Goal: Transaction & Acquisition: Purchase product/service

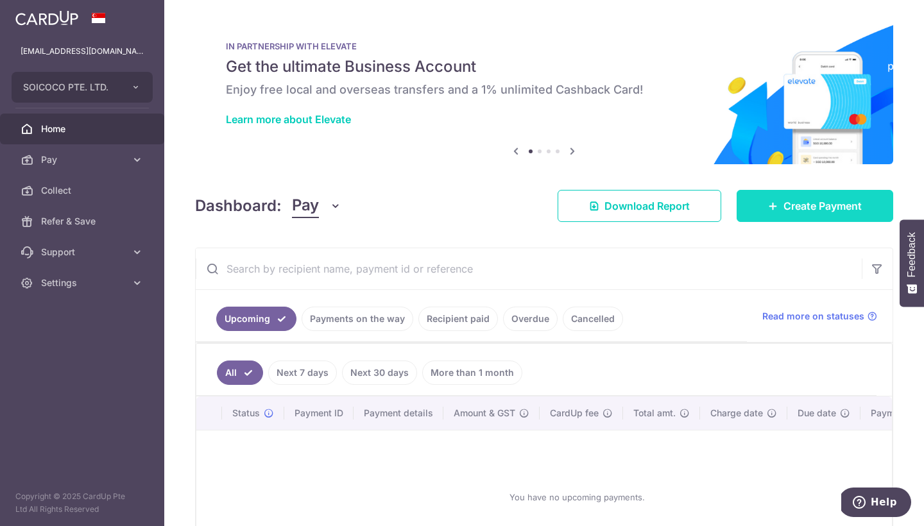
click at [790, 208] on span "Create Payment" at bounding box center [822, 205] width 78 height 15
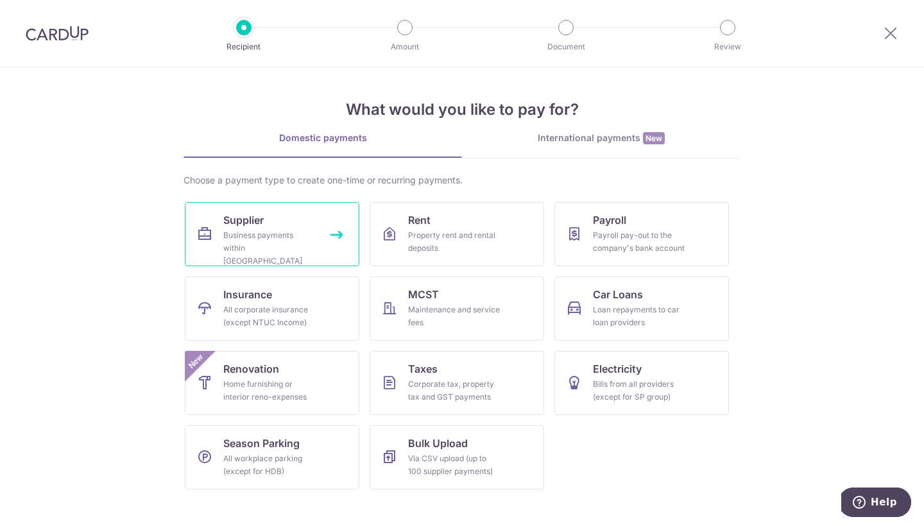
click at [238, 230] on div "Business payments within Singapore" at bounding box center [269, 248] width 92 height 38
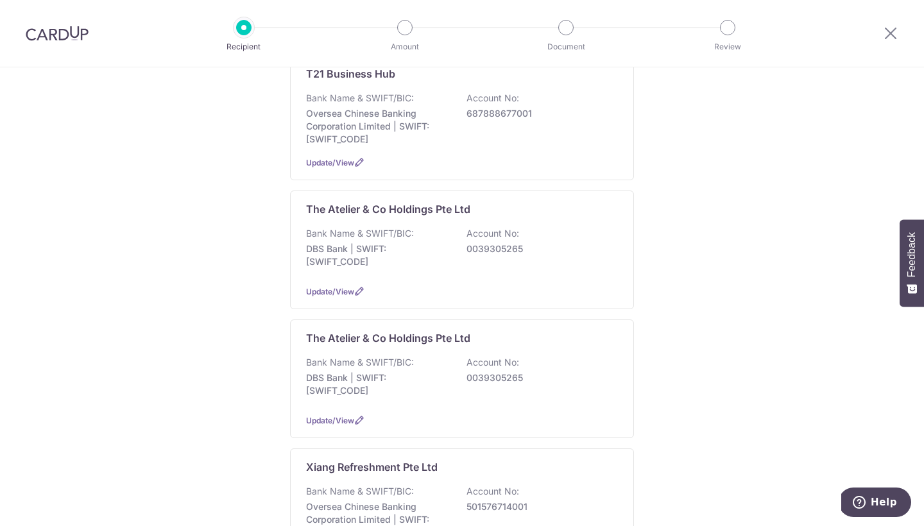
scroll to position [905, 0]
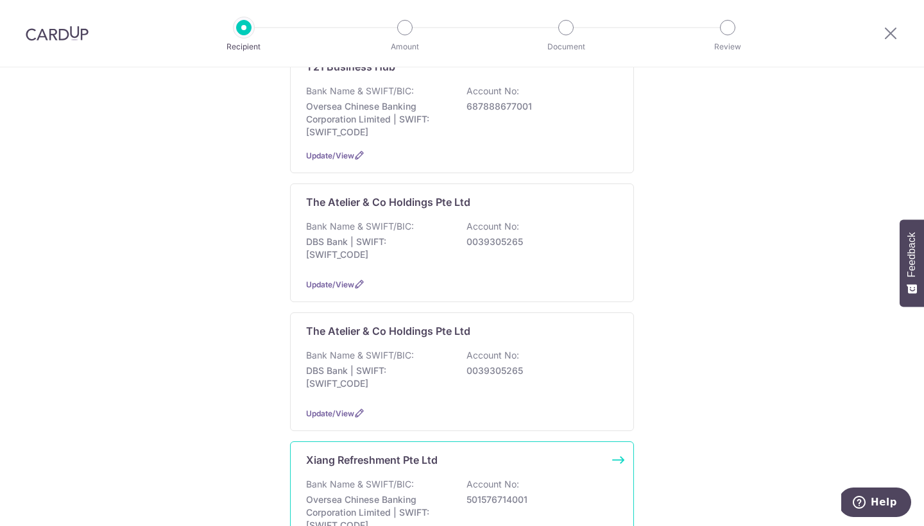
click at [400, 446] on div "Xiang Refreshment Pte Ltd Bank Name & SWIFT/BIC: Oversea Chinese Banking Corpor…" at bounding box center [462, 503] width 344 height 125
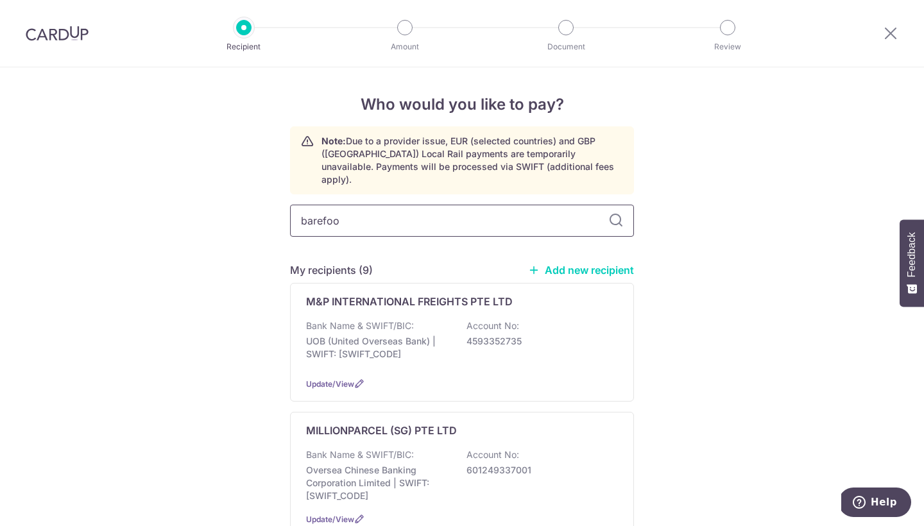
type input "barefood"
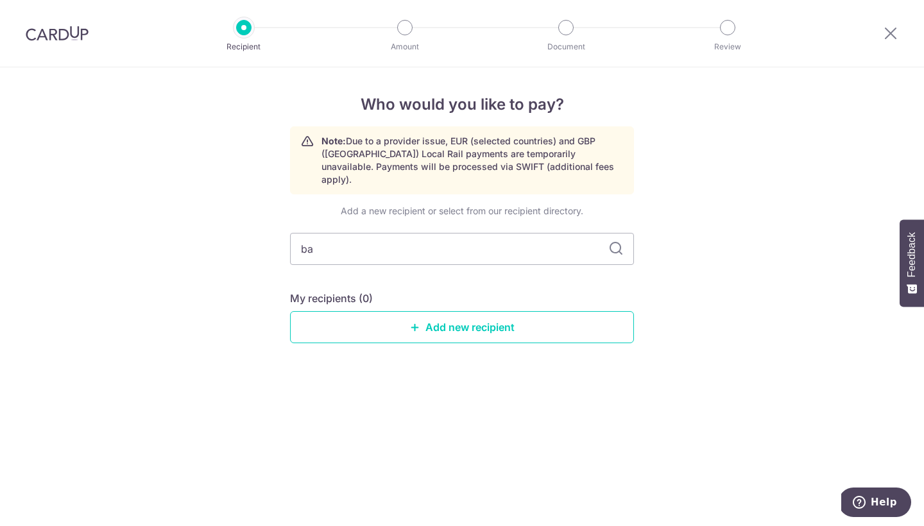
type input "b"
click at [699, 264] on div "Who would you like to pay? Note: Due to a provider issue, EUR (selected countri…" at bounding box center [462, 296] width 924 height 459
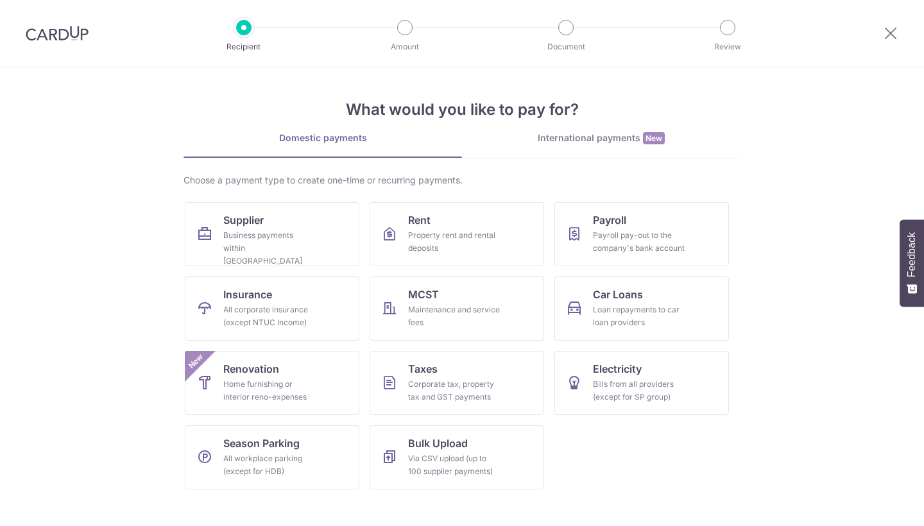
click at [568, 144] on div "International payments New" at bounding box center [601, 138] width 278 height 13
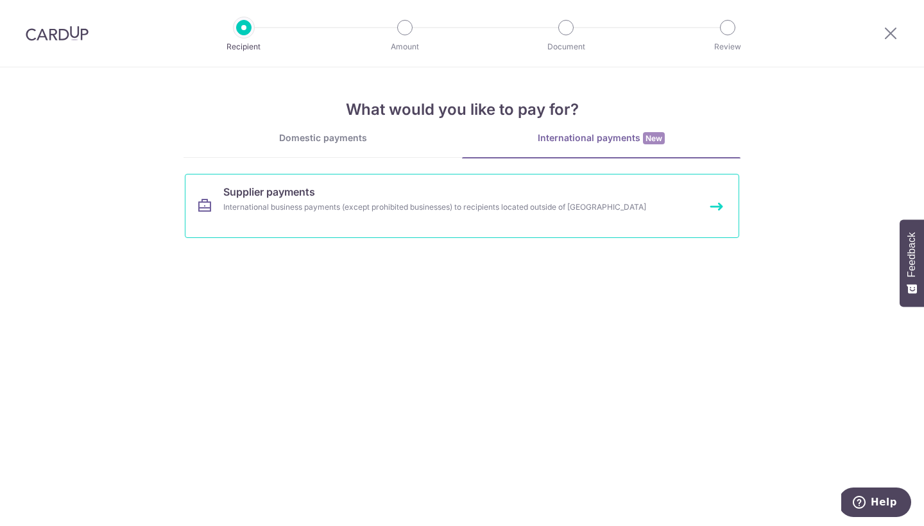
click at [446, 178] on link "Supplier payments International business payments (except prohibited businesses…" at bounding box center [462, 206] width 554 height 64
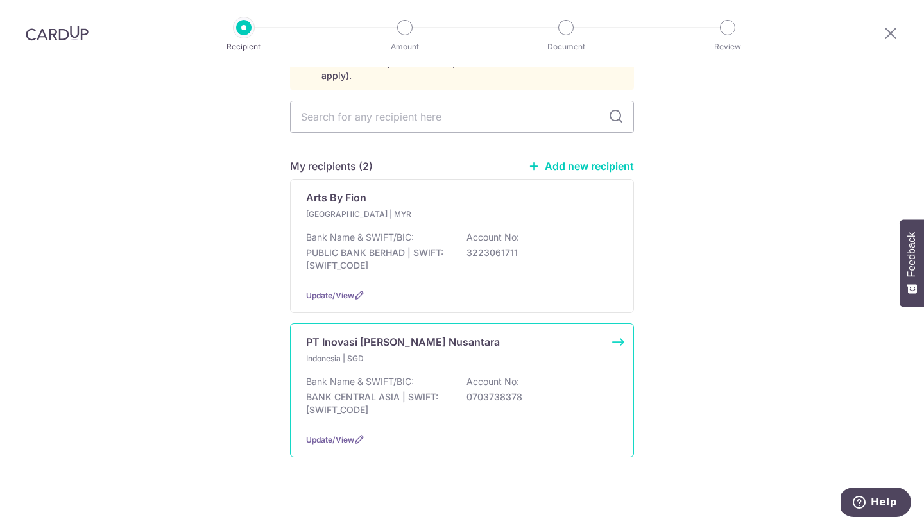
scroll to position [103, 0]
click at [486, 353] on div "Indonesia | SGD" at bounding box center [462, 359] width 312 height 13
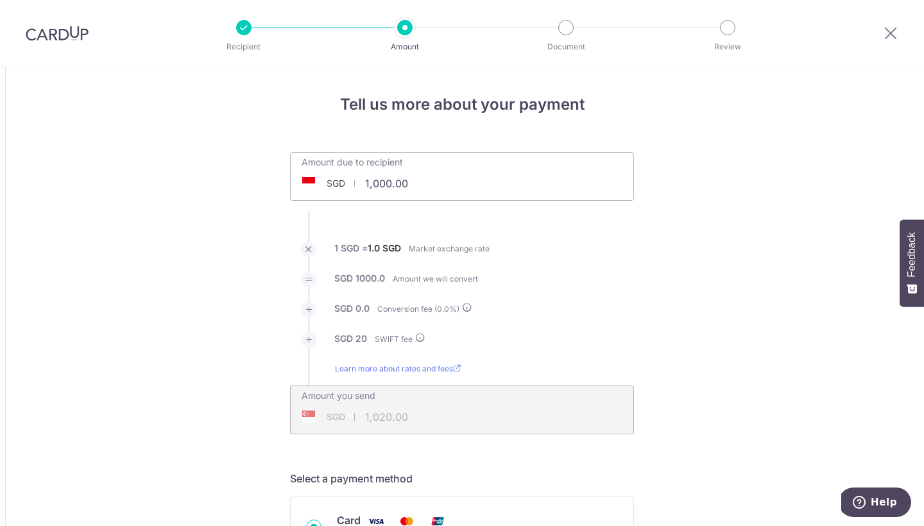
drag, startPoint x: 405, startPoint y: 192, endPoint x: 337, endPoint y: 190, distance: 68.7
click at [337, 190] on input "1,000.00" at bounding box center [390, 184] width 198 height 30
click at [411, 186] on input "1,000.00" at bounding box center [390, 184] width 198 height 30
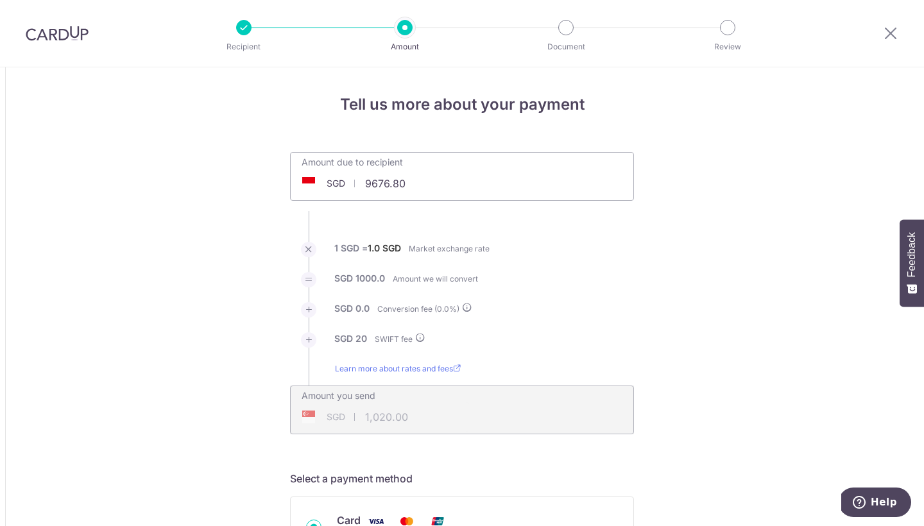
type input "9,676.80"
type input "9,696.80"
click at [626, 213] on ul "Amount due to recipient SGD 9,676.80 9676.8 1 SGD = 1.0 SGD Market exchange rat…" at bounding box center [462, 293] width 344 height 282
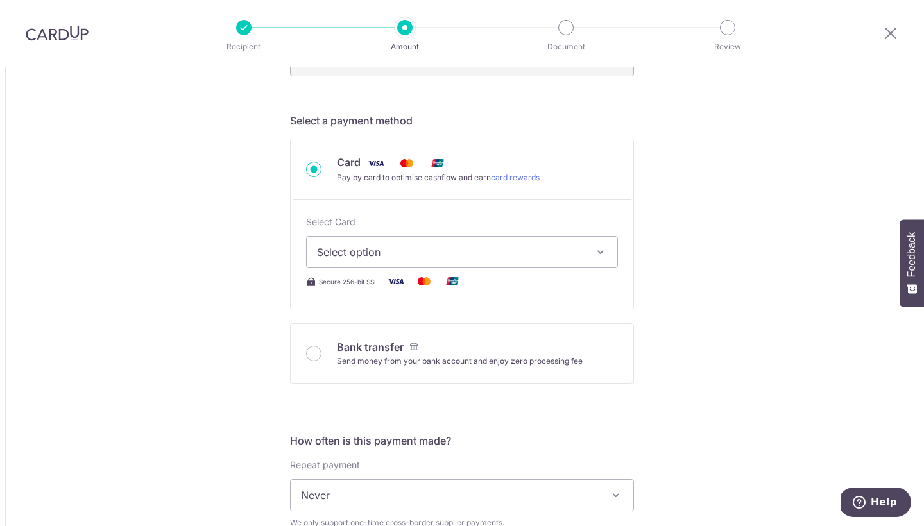
scroll to position [372, 0]
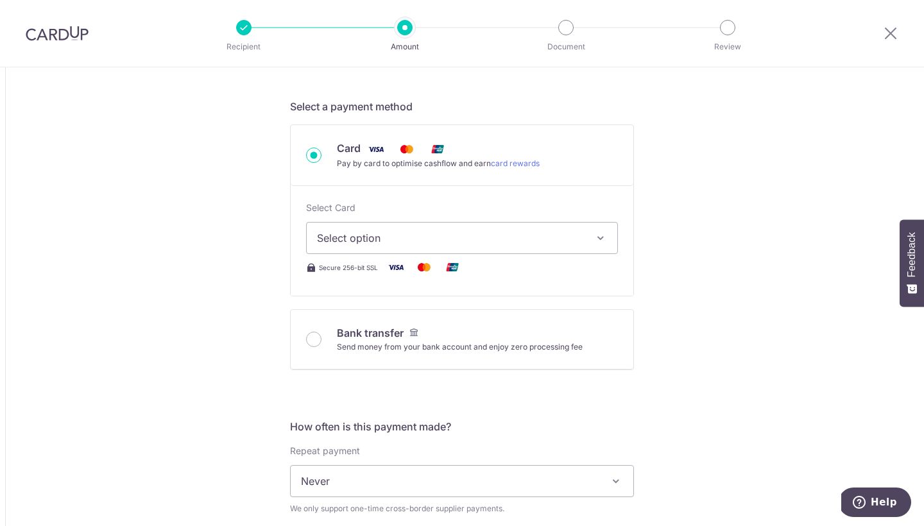
click at [545, 238] on span "Select option" at bounding box center [450, 237] width 267 height 15
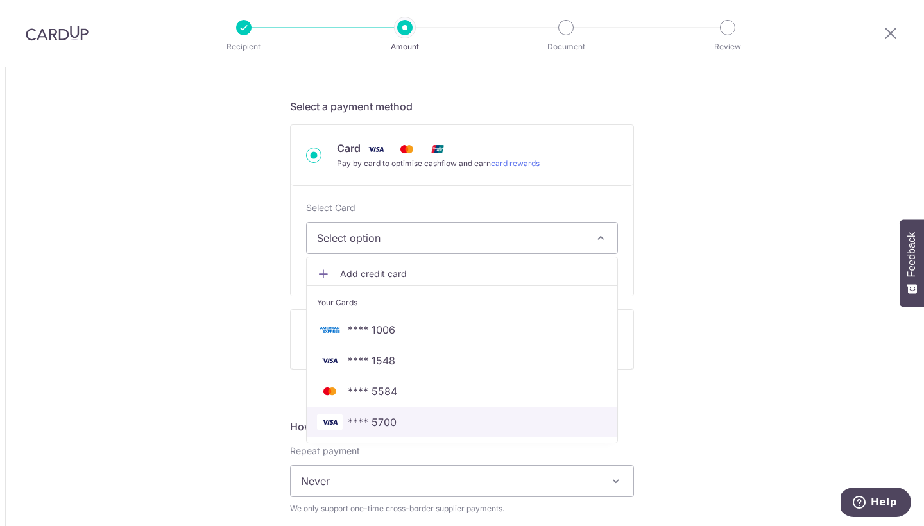
click at [402, 421] on span "**** 5700" at bounding box center [462, 421] width 290 height 15
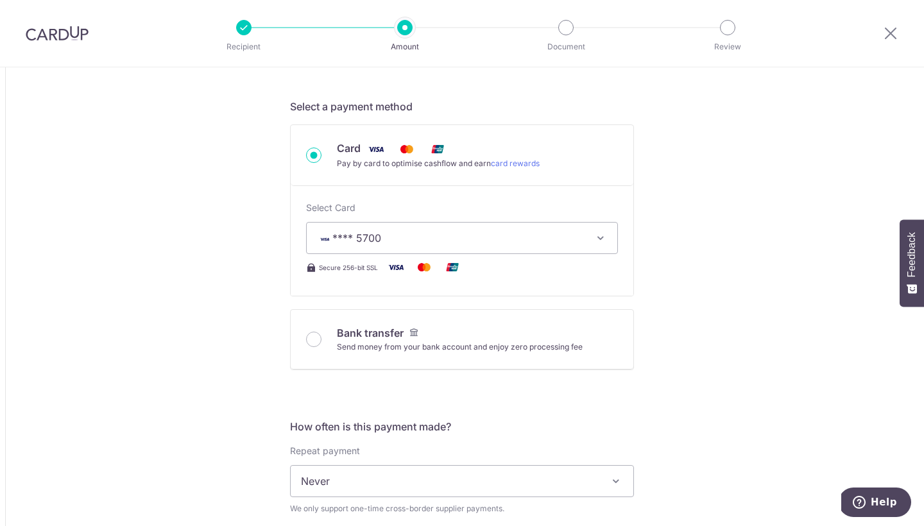
type input "9,676.80"
click at [638, 290] on div "Tell us more about your payment Amount due to recipient SGD 9,676.80 9676.8 1 S…" at bounding box center [462, 510] width 924 height 1630
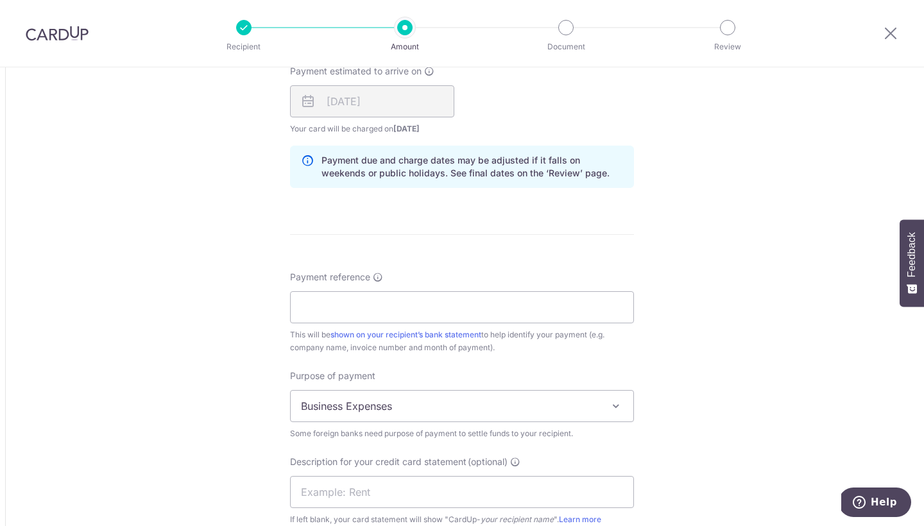
scroll to position [839, 0]
click at [357, 311] on input "Payment reference" at bounding box center [462, 306] width 344 height 32
type input "UP TILL JUNE"
click at [149, 396] on div "Tell us more about your payment Amount due to recipient SGD 9,676.80 9676.8 1 S…" at bounding box center [462, 43] width 924 height 1630
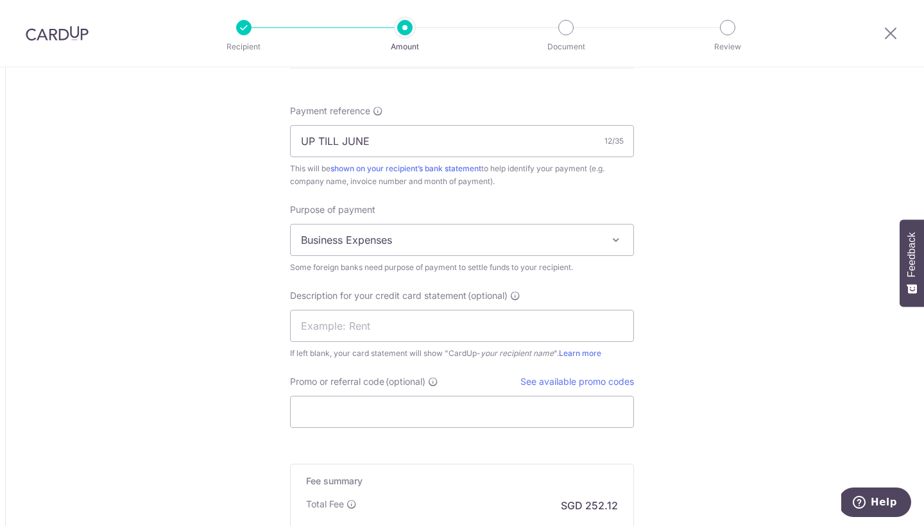
scroll to position [1005, 0]
click at [336, 311] on input "text" at bounding box center [462, 325] width 344 height 32
type input "BAREFOOD JUNE"
click at [327, 411] on input "Promo or referral code (optional)" at bounding box center [462, 411] width 344 height 32
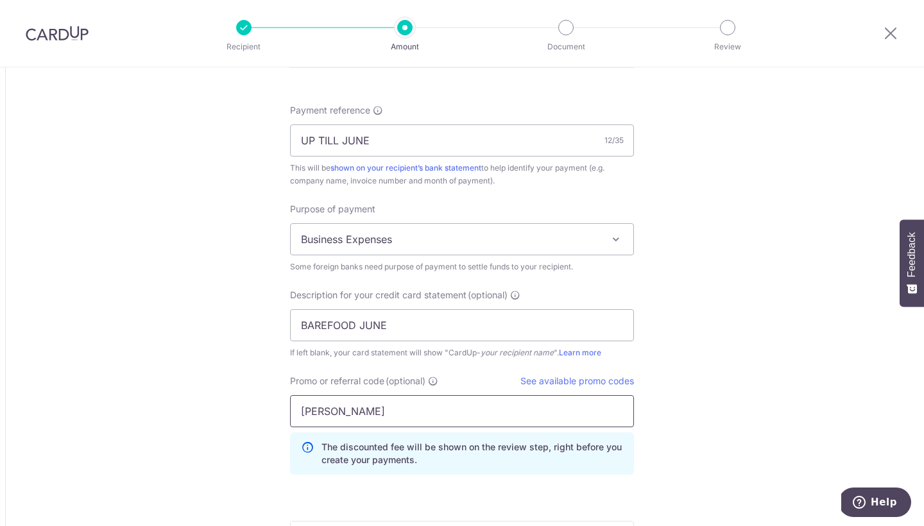
type input "BOFF185"
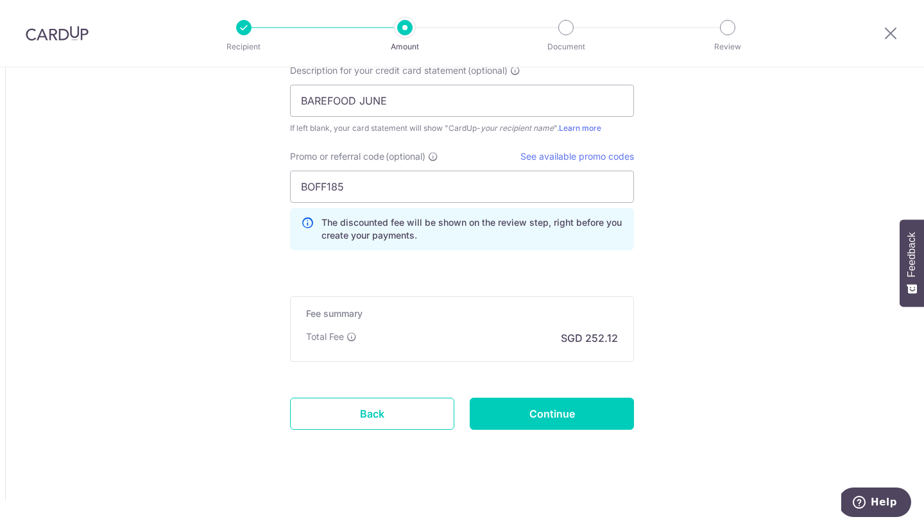
scroll to position [1229, 0]
click at [513, 414] on input "Continue" at bounding box center [552, 414] width 164 height 32
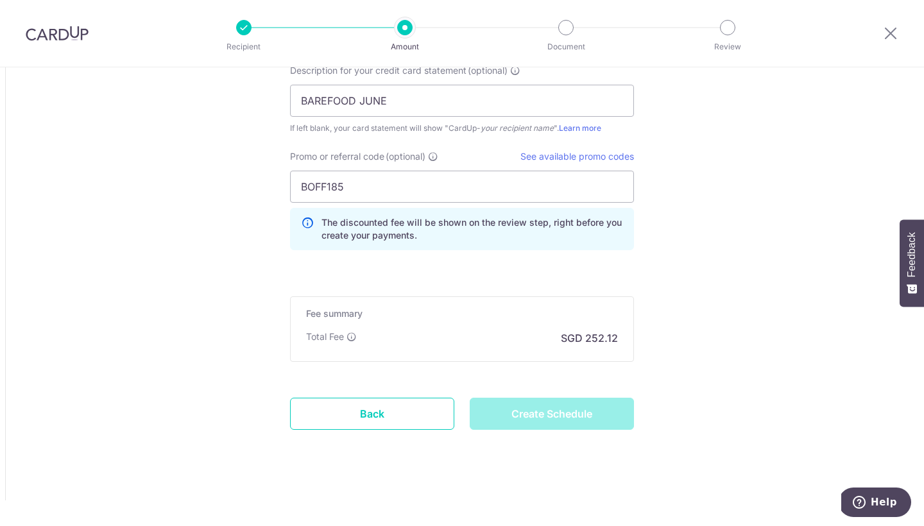
type input "Create Schedule"
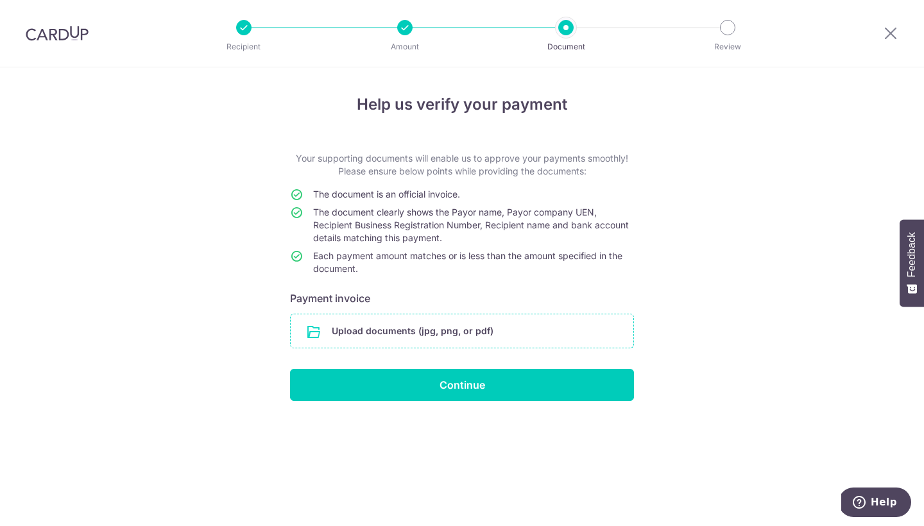
click at [393, 322] on input "file" at bounding box center [462, 330] width 343 height 33
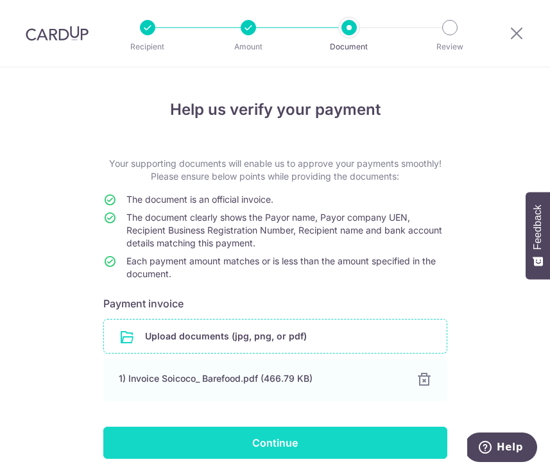
click at [300, 431] on input "Continue" at bounding box center [275, 443] width 344 height 32
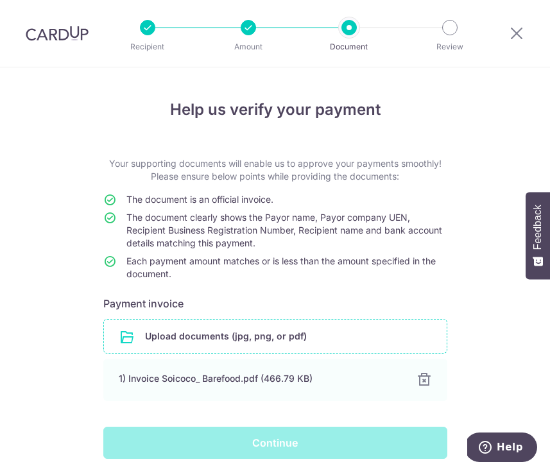
click at [298, 446] on div "Continue" at bounding box center [275, 443] width 359 height 32
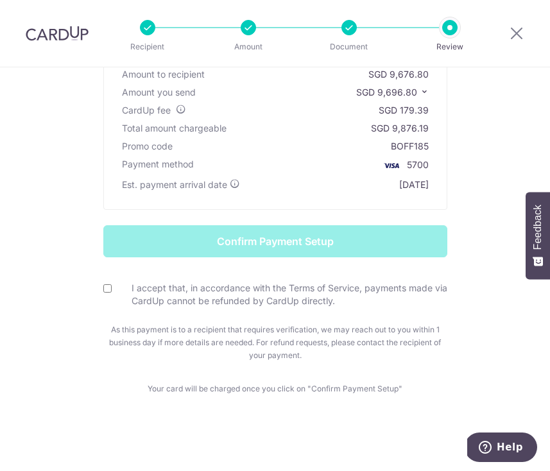
scroll to position [154, 0]
click at [114, 288] on div "I accept that, in accordance with the Terms of Service, payments made via CardU…" at bounding box center [275, 295] width 344 height 26
click at [104, 291] on input "I accept that, in accordance with the Terms of Service, payments made via CardU…" at bounding box center [107, 288] width 8 height 8
checkbox input "true"
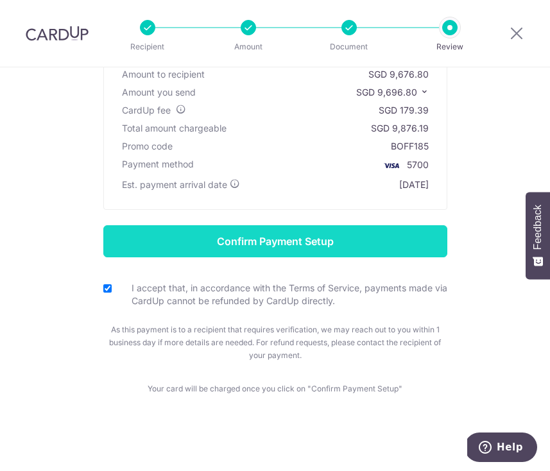
click at [217, 255] on input "Confirm Payment Setup" at bounding box center [275, 241] width 344 height 32
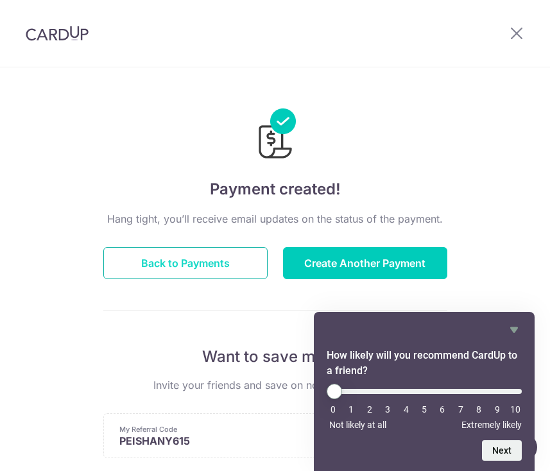
click at [221, 263] on button "Back to Payments" at bounding box center [185, 263] width 164 height 32
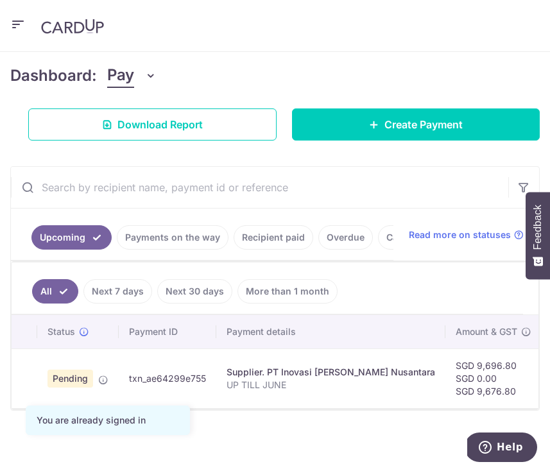
scroll to position [174, 0]
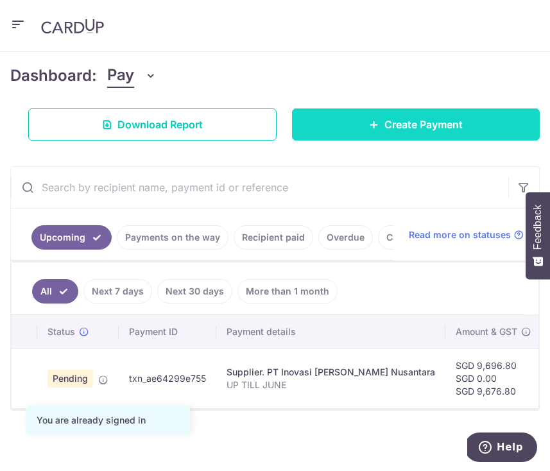
click at [386, 118] on span "Create Payment" at bounding box center [423, 124] width 78 height 15
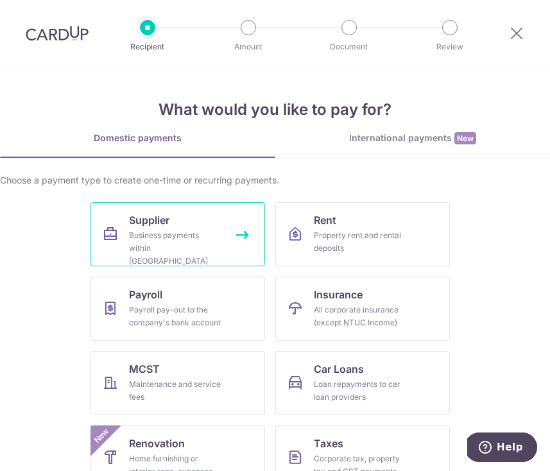
click at [212, 246] on div "Business payments within Singapore" at bounding box center [175, 248] width 92 height 38
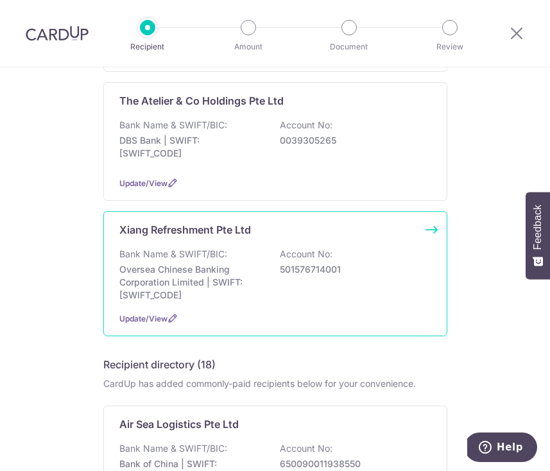
scroll to position [1140, 0]
click at [230, 248] on div "Bank Name & SWIFT/BIC: Oversea Chinese Banking Corporation Limited | SWIFT: OCB…" at bounding box center [275, 275] width 312 height 54
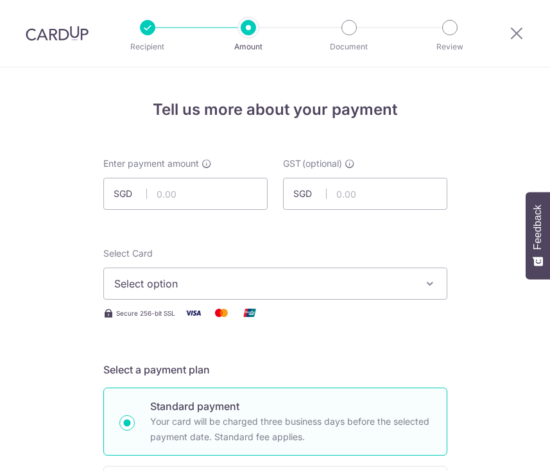
click at [197, 198] on input "text" at bounding box center [185, 194] width 164 height 32
type input "915.60"
click at [277, 285] on span "Select option" at bounding box center [263, 283] width 299 height 15
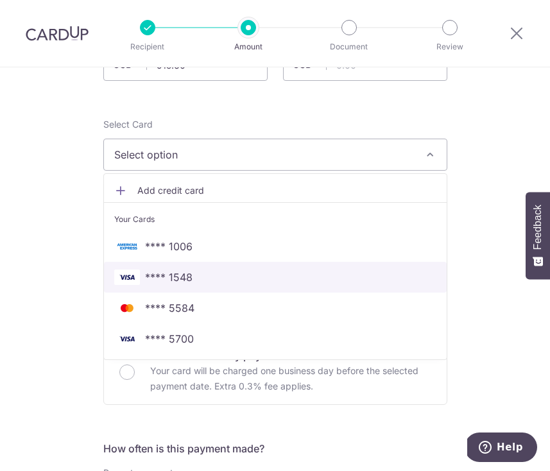
scroll to position [135, 0]
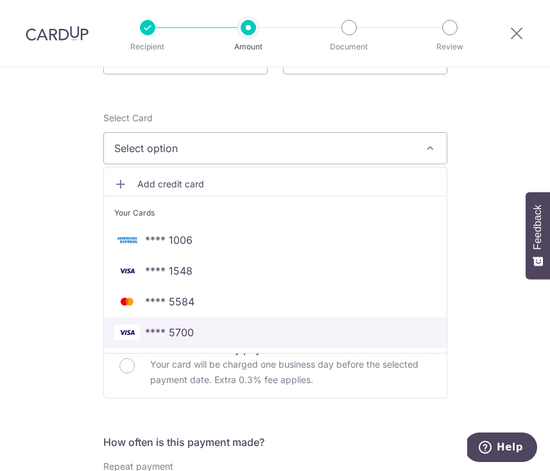
click at [251, 343] on link "**** 5700" at bounding box center [275, 332] width 343 height 31
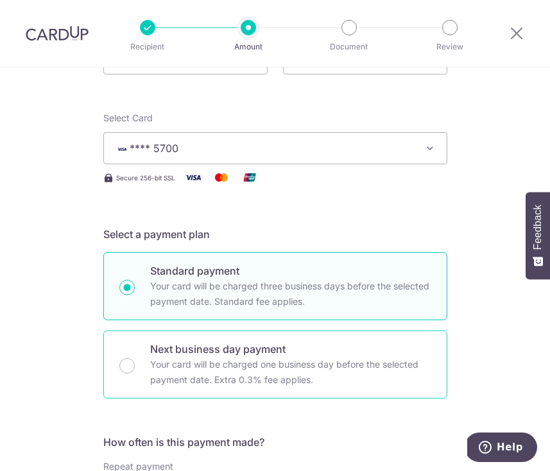
click at [153, 361] on p "Your card will be charged one business day before the selected payment date. Ex…" at bounding box center [290, 372] width 281 height 31
click at [135, 361] on input "Next business day payment Your card will be charged one business day before the…" at bounding box center [126, 365] width 15 height 15
radio input "false"
radio input "true"
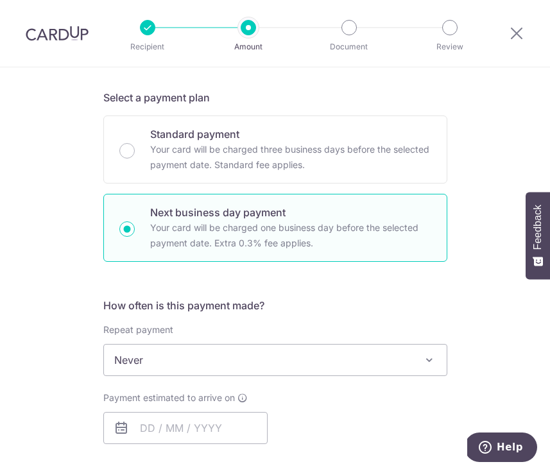
scroll to position [399, 0]
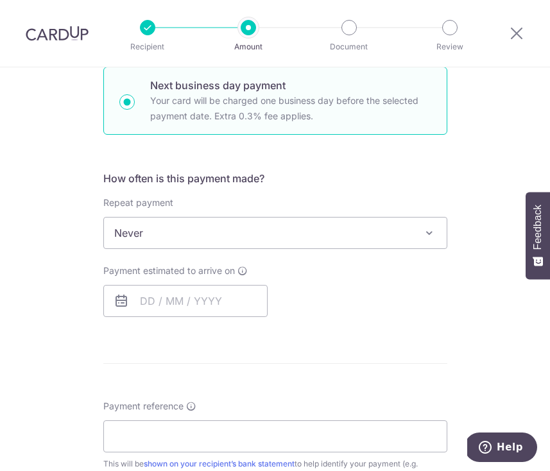
click at [185, 318] on div "How often is this payment made? Repeat payment Never Every week Every month Eve…" at bounding box center [275, 249] width 344 height 157
click at [192, 305] on input "text" at bounding box center [185, 301] width 164 height 32
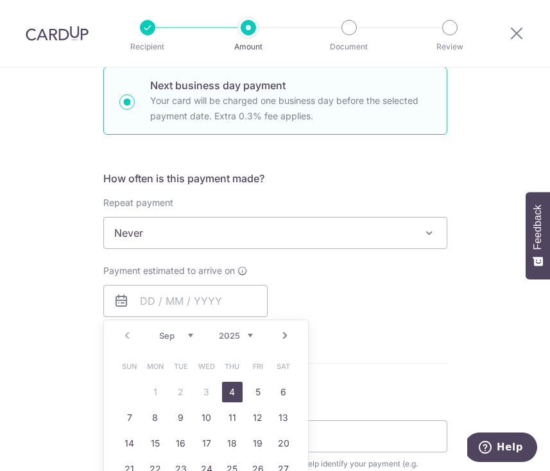
click at [228, 397] on link "4" at bounding box center [232, 392] width 21 height 21
type input "[DATE]"
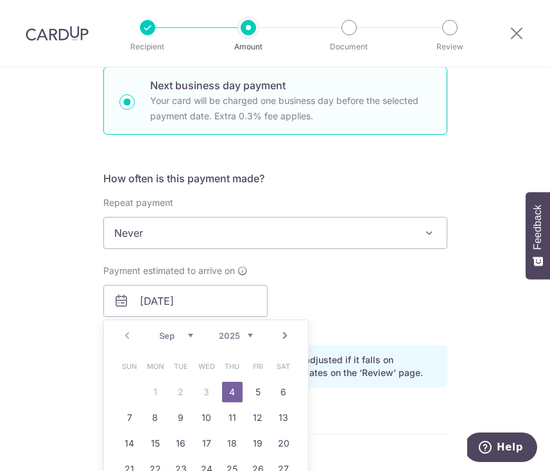
click at [378, 305] on div "Payment estimated to arrive on 04/09/2025 Prev Next Sep Oct Nov Dec 2025 2026 2…" at bounding box center [275, 299] width 359 height 71
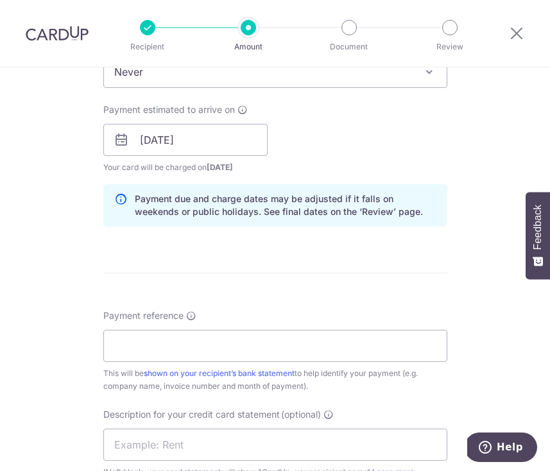
scroll to position [563, 0]
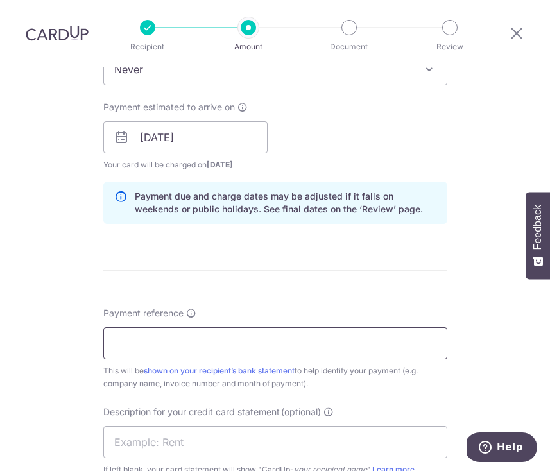
click at [214, 344] on input "Payment reference" at bounding box center [275, 343] width 344 height 32
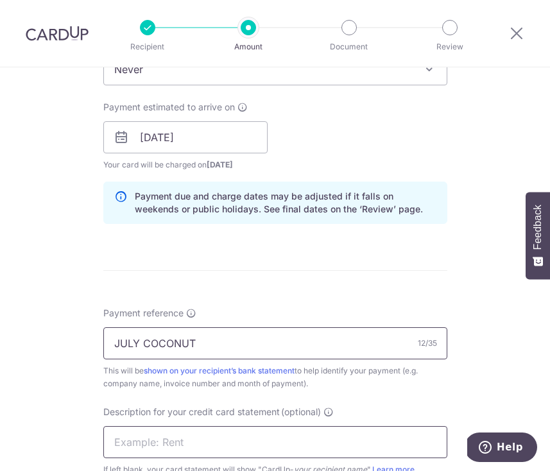
type input "JULY COCONUT"
click at [151, 449] on input "text" at bounding box center [275, 442] width 344 height 32
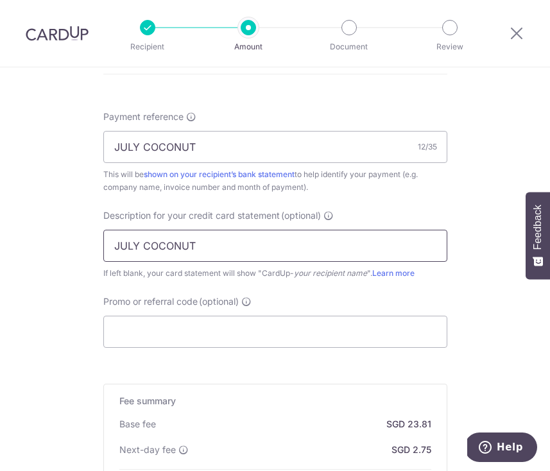
scroll to position [763, 0]
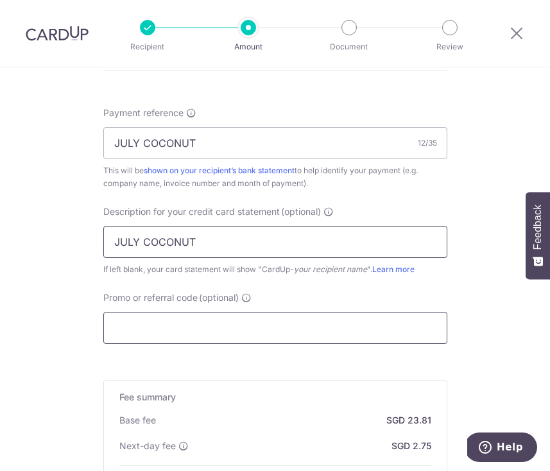
type input "JULY COCONUT"
click at [156, 328] on input "Promo or referral code (optional)" at bounding box center [275, 328] width 344 height 32
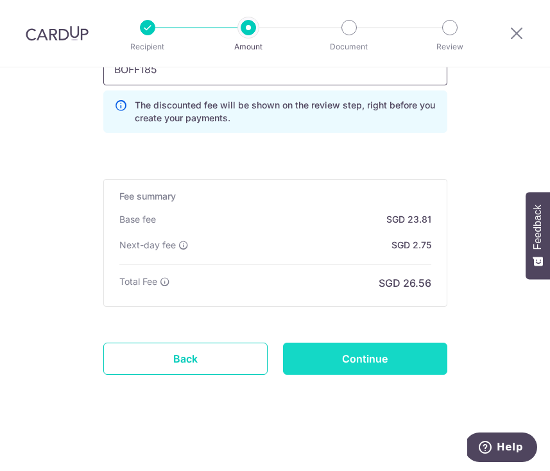
scroll to position [1021, 0]
type input "BOFF185"
click at [319, 353] on input "Continue" at bounding box center [365, 359] width 164 height 32
type input "Create Schedule"
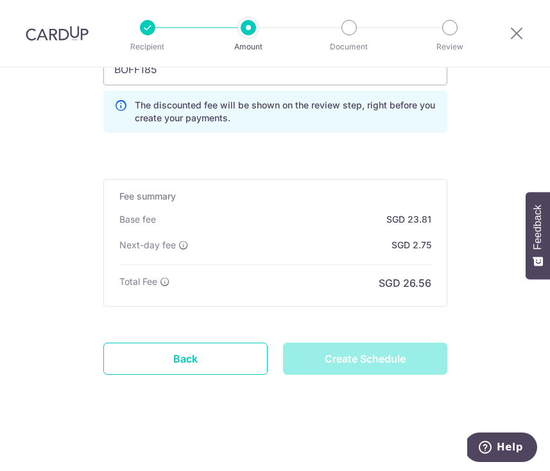
click at [350, 359] on div "Create Schedule" at bounding box center [365, 359] width 180 height 32
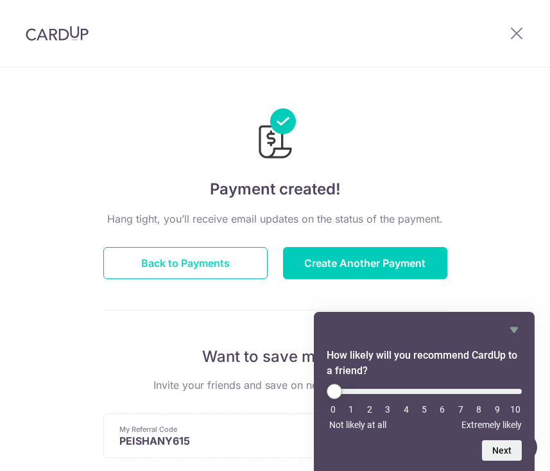
click at [210, 268] on button "Back to Payments" at bounding box center [185, 263] width 164 height 32
